Goal: Task Accomplishment & Management: Manage account settings

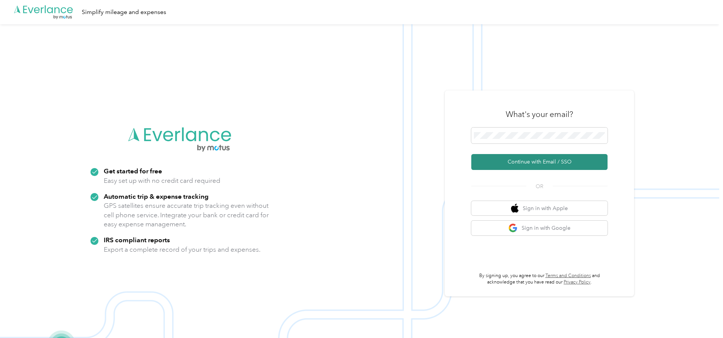
click at [536, 162] on button "Continue with Email / SSO" at bounding box center [539, 162] width 136 height 16
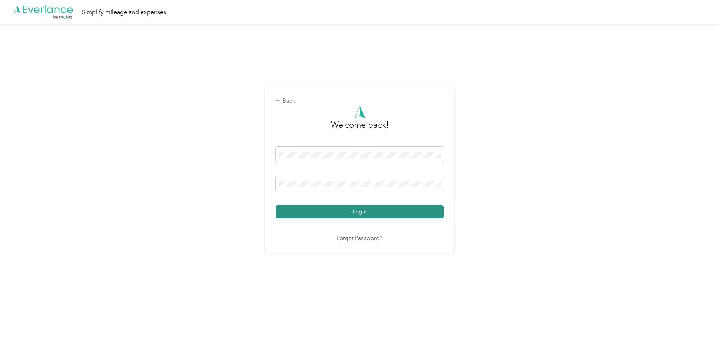
click at [345, 212] on button "Login" at bounding box center [360, 211] width 168 height 13
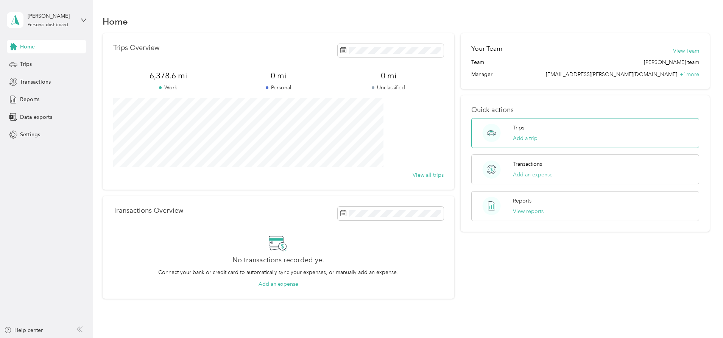
click at [517, 132] on div "Trips Add a trip" at bounding box center [525, 133] width 25 height 19
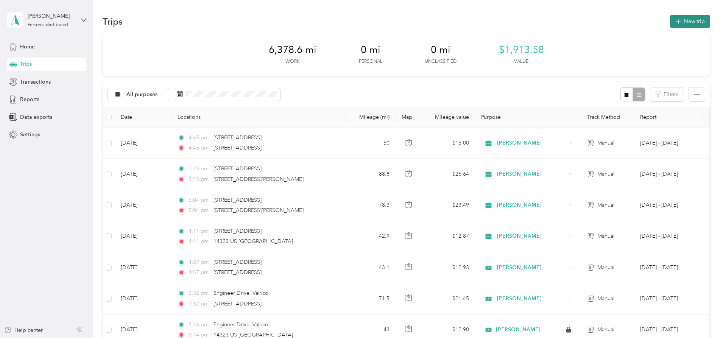
click at [670, 19] on button "New trip" at bounding box center [690, 21] width 40 height 13
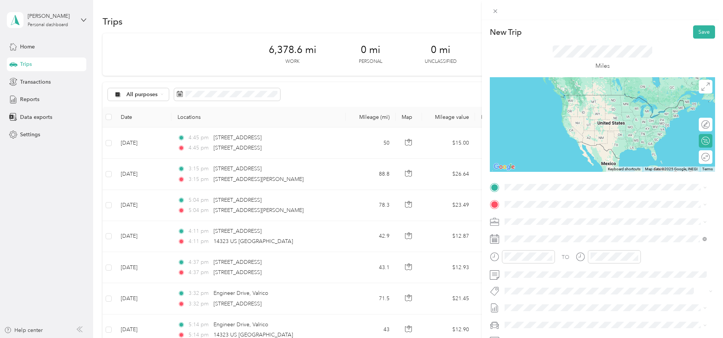
click at [542, 257] on span "[STREET_ADDRESS][US_STATE]" at bounding box center [557, 253] width 76 height 7
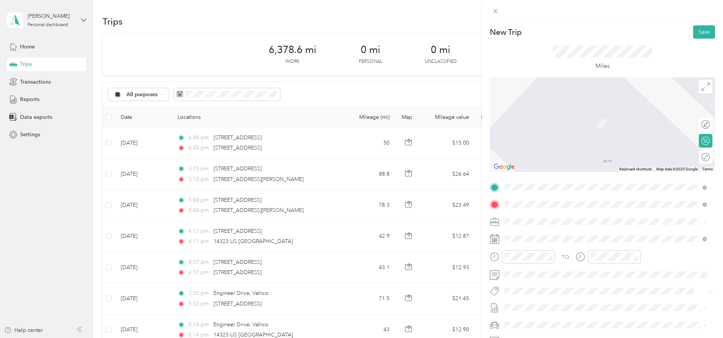
click at [542, 301] on span "[STREET_ADDRESS][US_STATE]" at bounding box center [557, 300] width 76 height 7
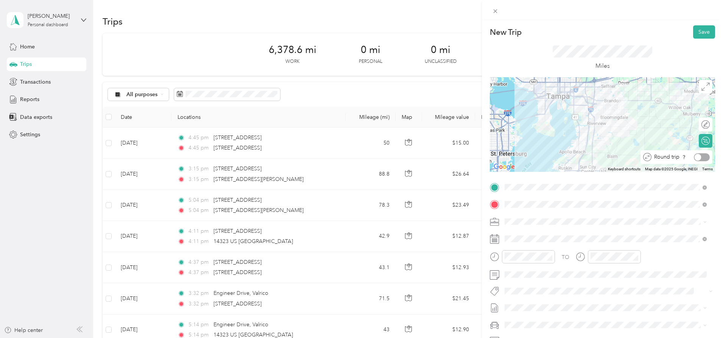
click at [700, 156] on div at bounding box center [702, 157] width 16 height 8
click at [701, 30] on button "Save" at bounding box center [704, 31] width 22 height 13
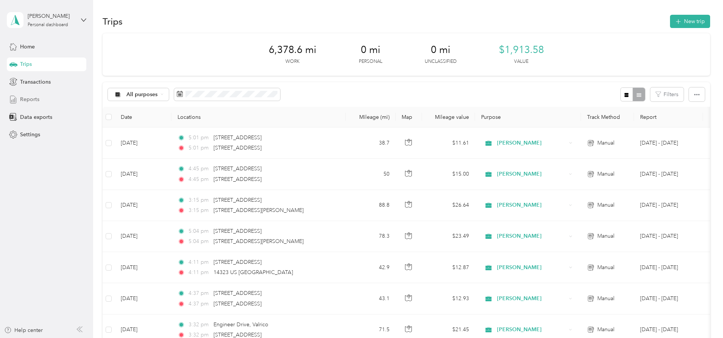
click at [20, 100] on span "Reports" at bounding box center [29, 99] width 19 height 8
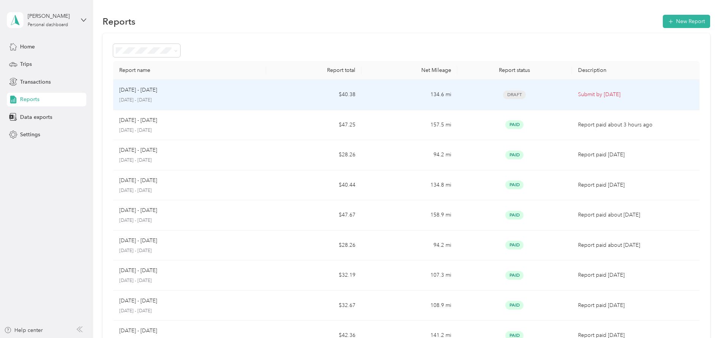
click at [578, 94] on p "Submit by [DATE]" at bounding box center [635, 95] width 115 height 8
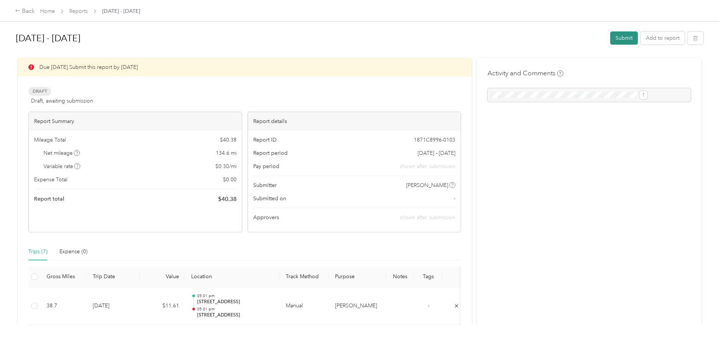
click at [610, 36] on button "Submit" at bounding box center [624, 37] width 28 height 13
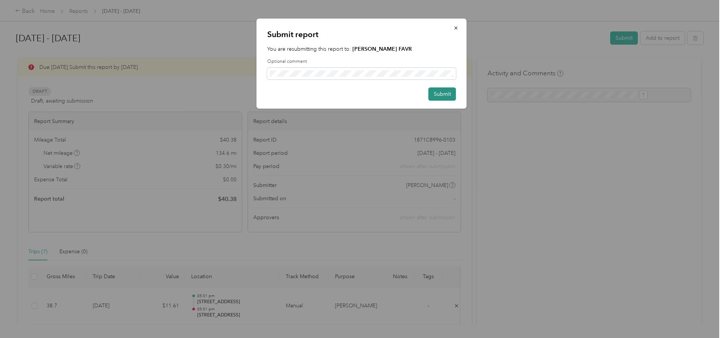
click at [438, 96] on button "Submit" at bounding box center [443, 93] width 28 height 13
